Goal: Information Seeking & Learning: Learn about a topic

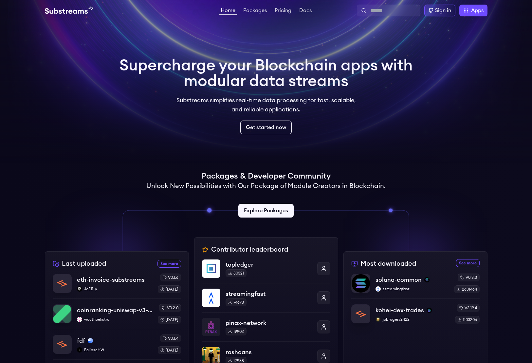
click at [291, 78] on h1 "Supercharge your Blockchain apps with modular data streams" at bounding box center [265, 73] width 293 height 31
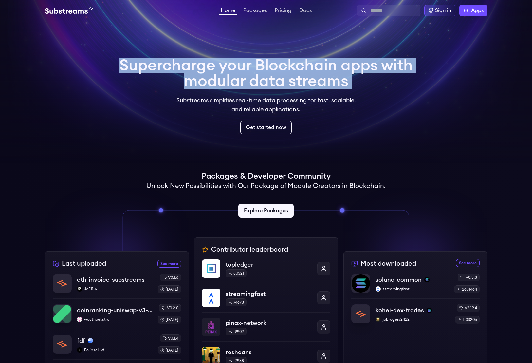
click at [319, 101] on p "Substreams simplifies real-time data processing for fast, scalable, and reliabl…" at bounding box center [266, 105] width 189 height 18
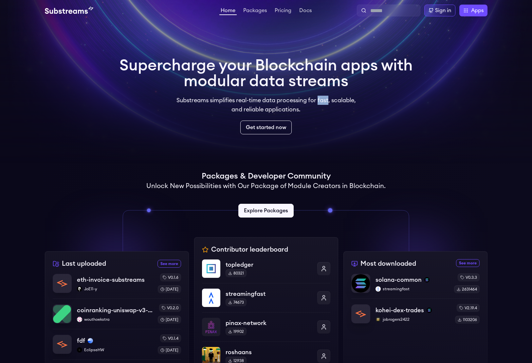
click at [319, 101] on p "Substreams simplifies real-time data processing for fast, scalable, and reliabl…" at bounding box center [266, 105] width 189 height 18
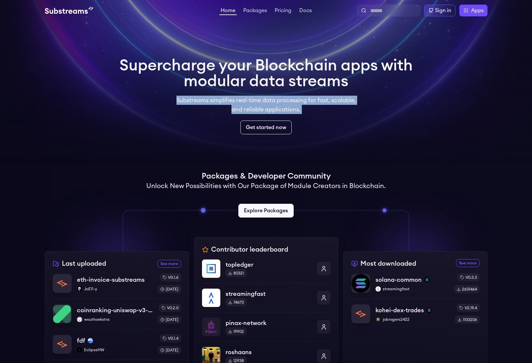
click at [319, 101] on p "Substreams simplifies real-time data processing for fast, scalable, and reliabl…" at bounding box center [266, 105] width 189 height 18
click at [330, 101] on p "Substreams simplifies real-time data processing for fast, scalable, and reliabl…" at bounding box center [266, 105] width 189 height 18
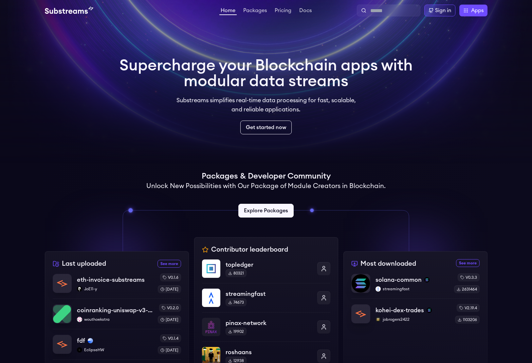
click at [285, 102] on p "Substreams simplifies real-time data processing for fast, scalable, and reliabl…" at bounding box center [266, 105] width 189 height 18
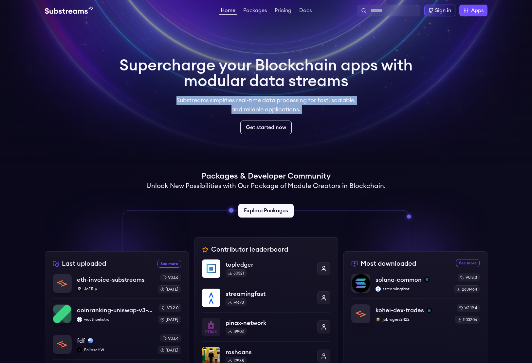
click at [303, 103] on p "Substreams simplifies real-time data processing for fast, scalable, and reliabl…" at bounding box center [266, 105] width 189 height 18
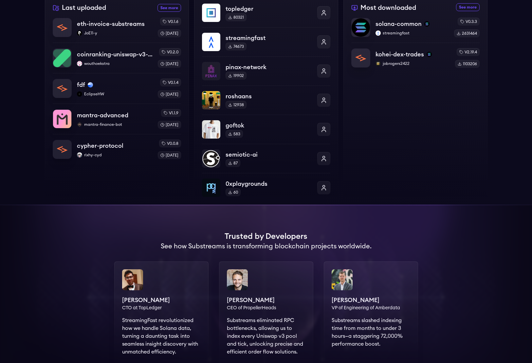
scroll to position [397, 0]
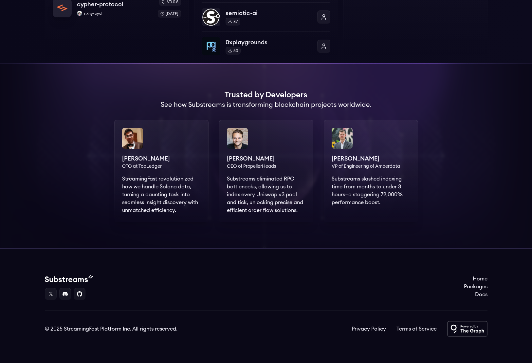
click at [158, 195] on div "[PERSON_NAME] CTO at TopLedger StreamingFast revolutionized how we handle Solan…" at bounding box center [161, 171] width 94 height 102
click at [172, 185] on div "[PERSON_NAME] CTO at TopLedger StreamingFast revolutionized how we handle Solan…" at bounding box center [161, 171] width 94 height 102
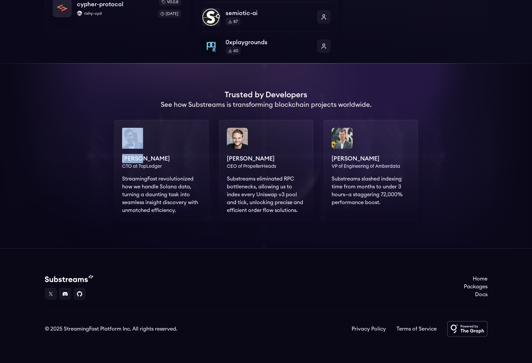
click at [172, 185] on div "[PERSON_NAME] CTO at TopLedger StreamingFast revolutionized how we handle Solan…" at bounding box center [161, 171] width 94 height 102
click at [198, 162] on div "[PERSON_NAME] CTO at TopLedger StreamingFast revolutionized how we handle Solan…" at bounding box center [161, 171] width 94 height 102
drag, startPoint x: 227, startPoint y: 175, endPoint x: 288, endPoint y: 185, distance: 62.0
click at [288, 185] on div "[PERSON_NAME] CEO of PropellerHeads Substreams eliminated RPC bottlenecks, allo…" at bounding box center [266, 171] width 94 height 102
click at [316, 253] on footer "Home Packages Docs © 2025 StreamingFast Platform Inc. All rights reserved. Priv…" at bounding box center [266, 305] width 532 height 115
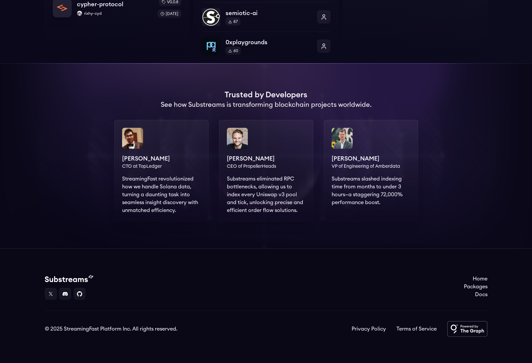
click at [272, 200] on div "[PERSON_NAME] CEO of PropellerHeads Substreams eliminated RPC bottlenecks, allo…" at bounding box center [266, 171] width 94 height 102
click at [289, 175] on div "[PERSON_NAME] CEO of PropellerHeads Substreams eliminated RPC bottlenecks, allo…" at bounding box center [266, 171] width 94 height 102
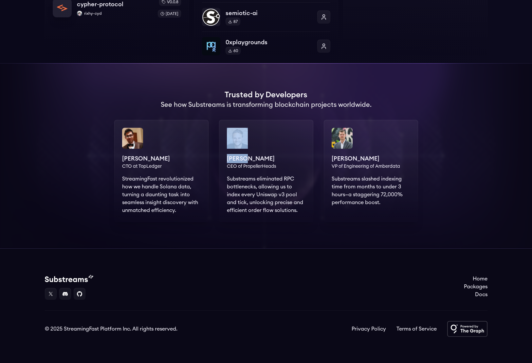
click at [289, 175] on div "[PERSON_NAME] CEO of PropellerHeads Substreams eliminated RPC bottlenecks, allo…" at bounding box center [266, 171] width 94 height 102
click at [272, 163] on div "[PERSON_NAME] CEO of PropellerHeads Substreams eliminated RPC bottlenecks, allo…" at bounding box center [266, 171] width 94 height 102
click at [368, 193] on div "[PERSON_NAME] VP of Engineering of Amberdata Substreams slashed indexing time f…" at bounding box center [371, 171] width 94 height 102
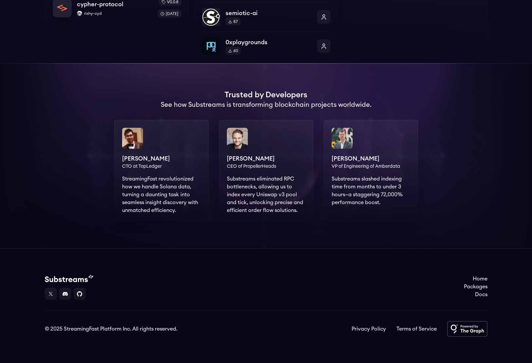
click at [368, 193] on div "[PERSON_NAME] VP of Engineering of Amberdata Substreams slashed indexing time f…" at bounding box center [371, 171] width 94 height 102
click at [388, 192] on div "[PERSON_NAME] VP of Engineering of Amberdata Substreams slashed indexing time f…" at bounding box center [371, 171] width 94 height 102
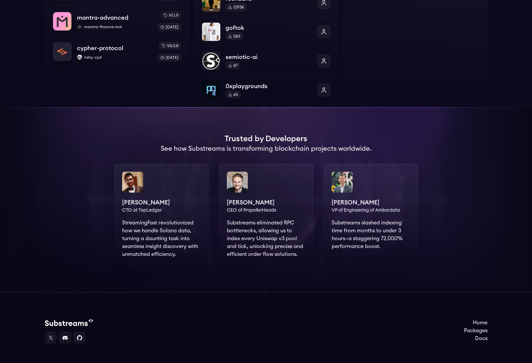
scroll to position [0, 0]
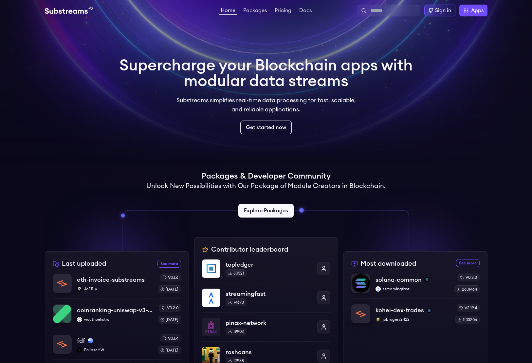
click at [159, 149] on video at bounding box center [266, 82] width 532 height 164
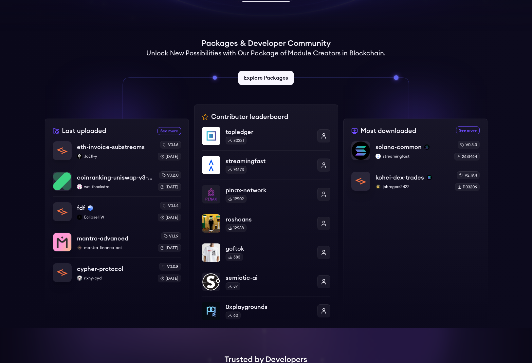
scroll to position [133, 0]
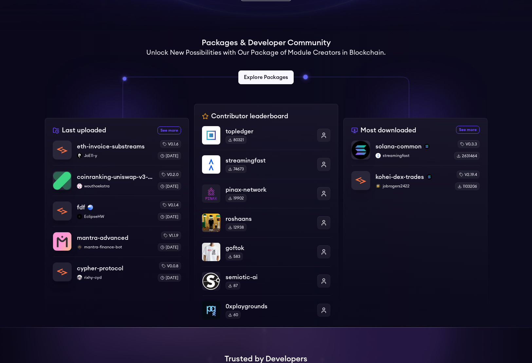
click at [358, 209] on div "Most downloaded See more most downloaded packages solana-common streamingfast v…" at bounding box center [415, 222] width 144 height 209
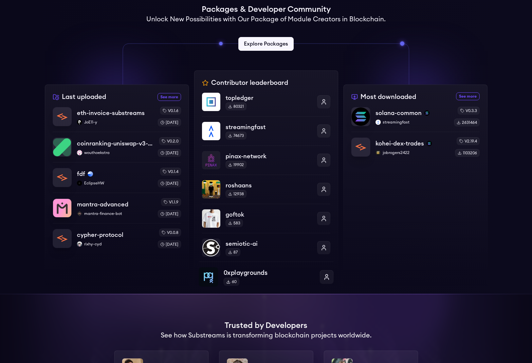
scroll to position [163, 0]
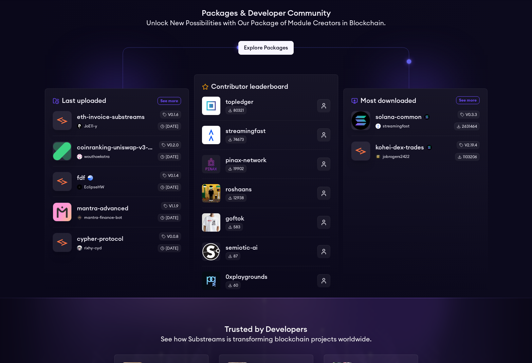
click at [355, 29] on div at bounding box center [415, 57] width 144 height 63
click at [404, 42] on div at bounding box center [415, 57] width 144 height 63
click at [527, 254] on div "Supercharge your Blockchain apps with modular data streams Substreams simplifie…" at bounding box center [266, 170] width 532 height 624
click at [448, 244] on div "Most downloaded See more most downloaded packages solana-common streamingfast v…" at bounding box center [415, 192] width 144 height 209
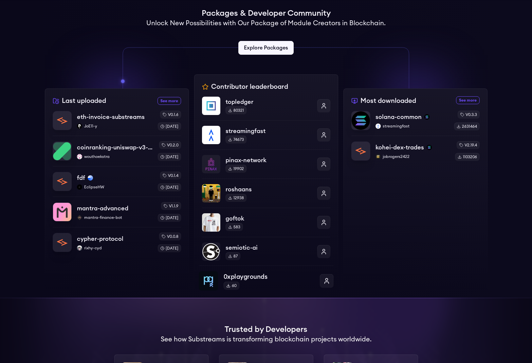
click at [241, 279] on p "0xplaygrounds" at bounding box center [268, 276] width 91 height 9
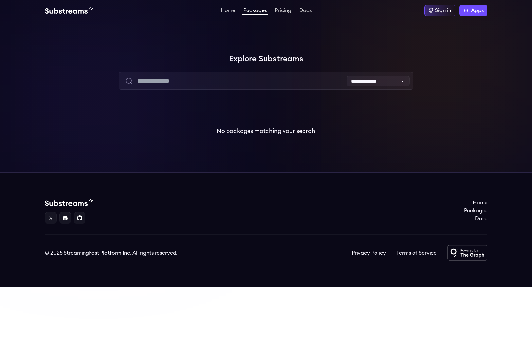
click at [270, 143] on div "**********" at bounding box center [266, 96] width 532 height 151
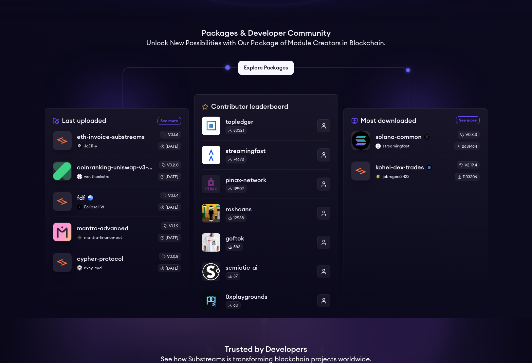
scroll to position [150, 0]
